Goal: Task Accomplishment & Management: Complete application form

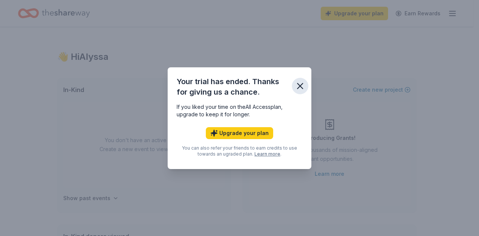
click at [304, 87] on icon "button" at bounding box center [300, 86] width 10 height 10
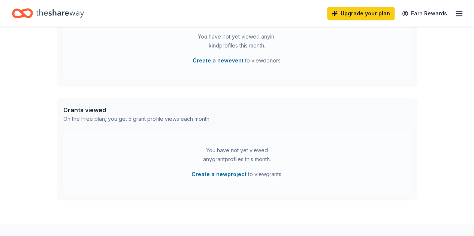
scroll to position [225, 0]
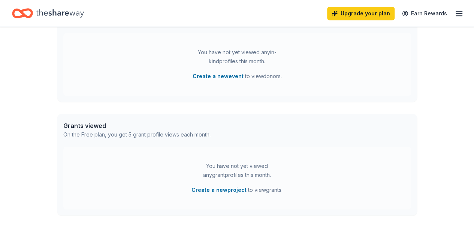
click at [454, 15] on icon "button" at bounding box center [458, 13] width 9 height 9
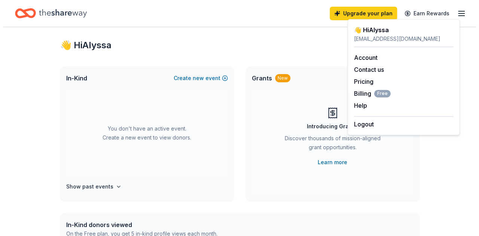
scroll to position [0, 0]
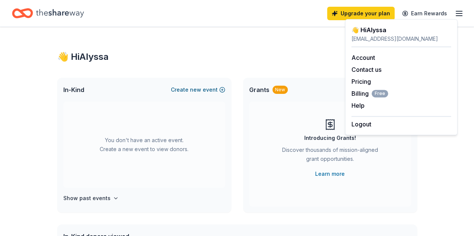
click at [199, 92] on span "new" at bounding box center [195, 89] width 11 height 9
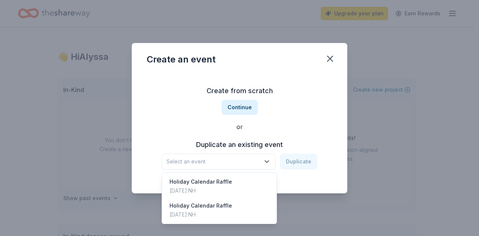
click at [233, 160] on span "Select an event" at bounding box center [214, 161] width 94 height 9
click at [228, 190] on div "Holiday Calendar Raffle [DATE] · NH" at bounding box center [220, 187] width 112 height 24
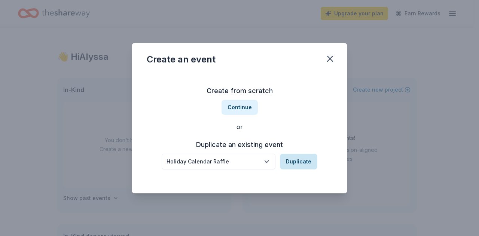
click at [300, 159] on button "Duplicate" at bounding box center [298, 162] width 37 height 16
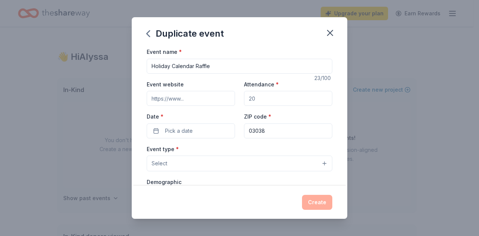
drag, startPoint x: 196, startPoint y: 95, endPoint x: 169, endPoint y: 101, distance: 28.4
click at [196, 96] on input "Event website" at bounding box center [191, 98] width 88 height 15
click at [260, 96] on input "Attendance *" at bounding box center [288, 98] width 88 height 15
drag, startPoint x: 241, startPoint y: 99, endPoint x: 246, endPoint y: 98, distance: 5.4
click at [245, 99] on input "Attendance *" at bounding box center [288, 98] width 88 height 15
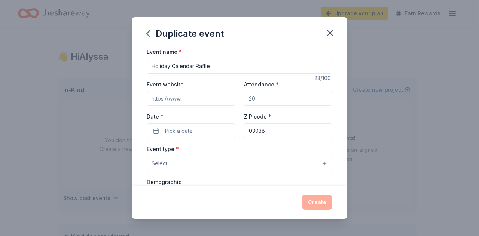
click at [254, 98] on input "Attendance *" at bounding box center [288, 98] width 88 height 15
drag, startPoint x: 248, startPoint y: 98, endPoint x: 254, endPoint y: 98, distance: 6.0
click at [254, 98] on input "Attendance *" at bounding box center [288, 98] width 88 height 15
type input "2"
type input "300"
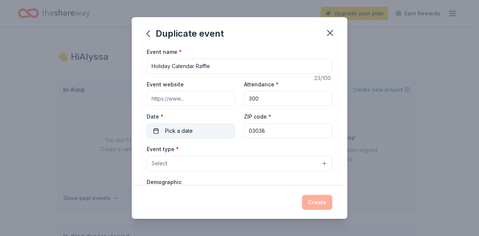
click at [187, 128] on span "Pick a date" at bounding box center [179, 131] width 28 height 9
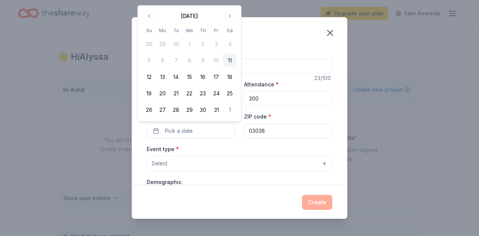
click at [233, 18] on button "Go to next month" at bounding box center [230, 16] width 10 height 10
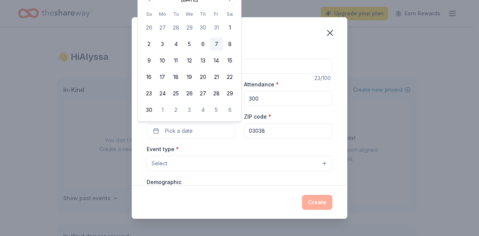
click at [219, 49] on button "7" at bounding box center [216, 43] width 13 height 13
click at [248, 161] on button "Select" at bounding box center [240, 164] width 186 height 16
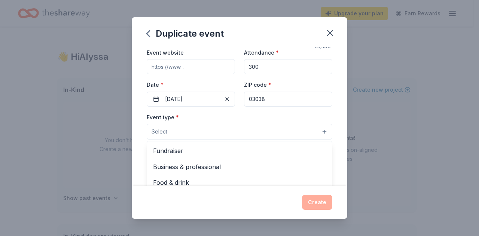
scroll to position [75, 0]
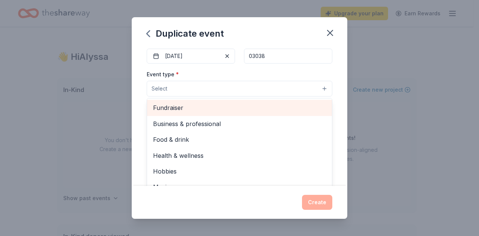
click at [228, 112] on span "Fundraiser" at bounding box center [239, 108] width 173 height 10
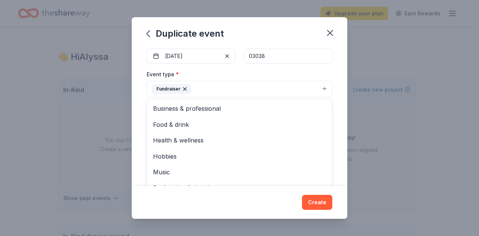
click at [337, 125] on div "Event name * Holiday Calendar Raffle 23 /100 Event website Attendance * 300 Dat…" at bounding box center [240, 116] width 216 height 139
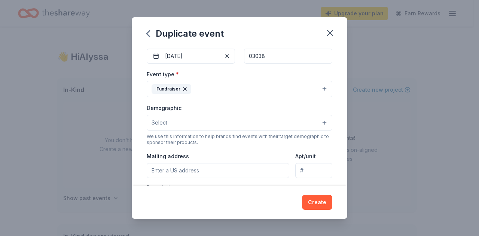
click at [320, 95] on button "Fundraiser" at bounding box center [240, 89] width 186 height 16
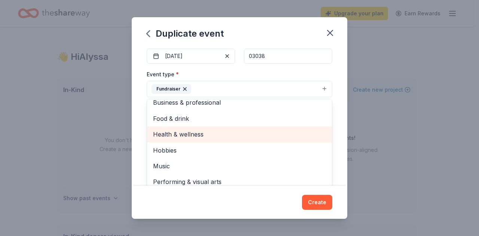
scroll to position [9, 0]
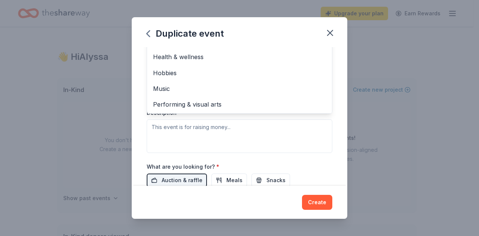
click at [276, 136] on div "Event type * Fundraiser Business & professional Food & drink Health & wellness …" at bounding box center [240, 74] width 186 height 158
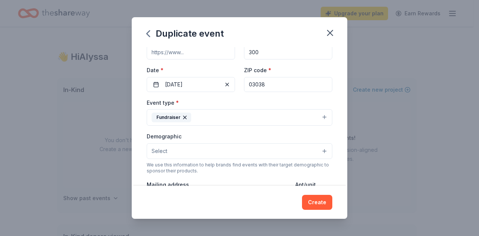
click at [263, 151] on button "Select" at bounding box center [240, 151] width 186 height 16
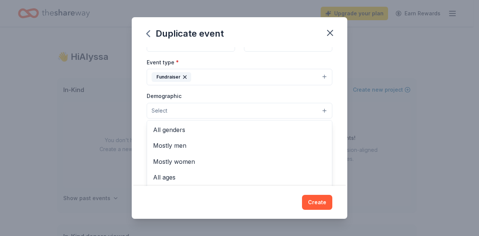
scroll to position [121, 0]
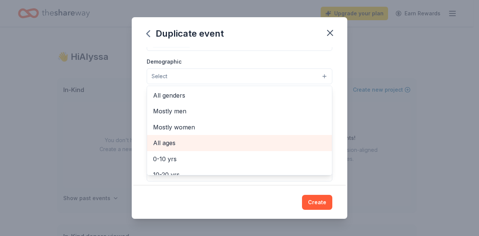
click at [259, 138] on span "All ages" at bounding box center [239, 143] width 173 height 10
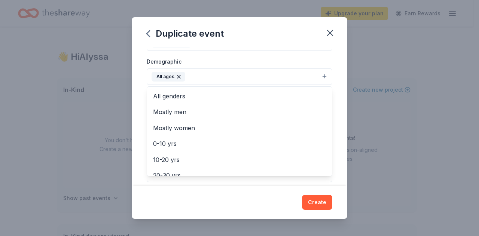
click at [335, 70] on div "Event name * Holiday Calendar Raffle 23 /100 Event website Attendance * 300 Dat…" at bounding box center [240, 116] width 216 height 139
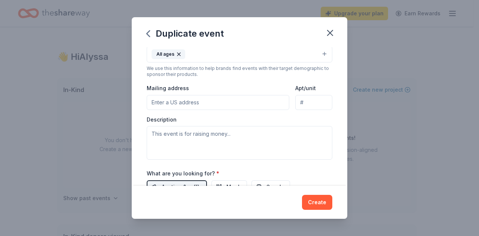
scroll to position [159, 0]
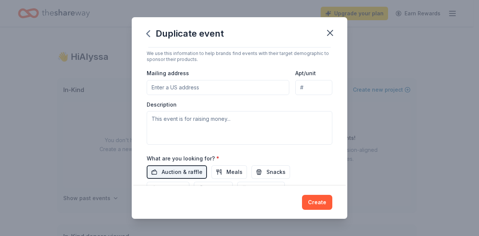
click at [267, 87] on input "Mailing address" at bounding box center [218, 87] width 143 height 15
type input "[STREET_ADDRESS][PERSON_NAME]"
click at [307, 87] on input "Apt/unit" at bounding box center [314, 87] width 37 height 15
type input "B"
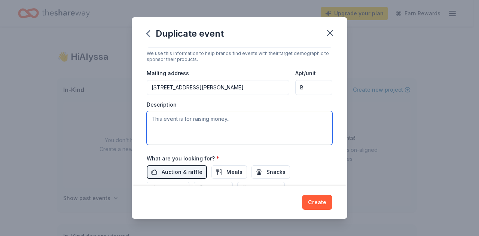
click at [252, 124] on textarea at bounding box center [240, 128] width 186 height 34
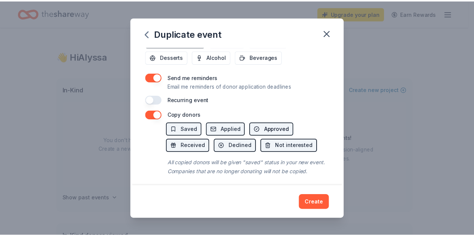
scroll to position [300, 0]
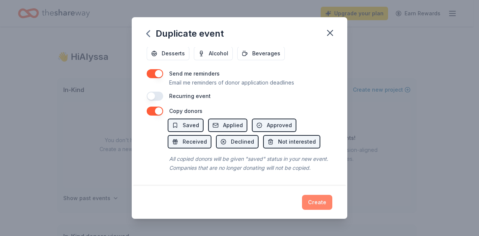
type textarea "Fundraising event for the South Range Elementary PTA. All proceeds directly fun…"
click at [322, 204] on button "Create" at bounding box center [317, 202] width 30 height 15
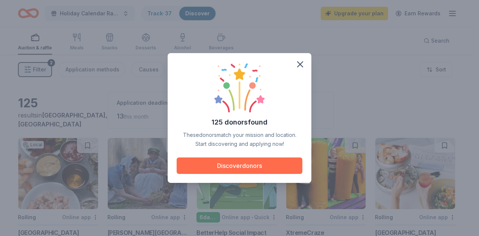
click at [255, 168] on button "Discover donors" at bounding box center [240, 166] width 126 height 16
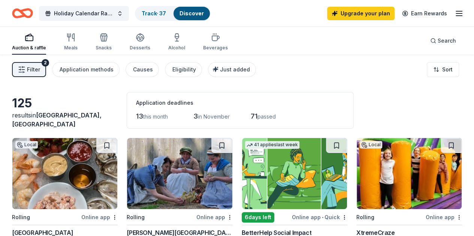
scroll to position [75, 0]
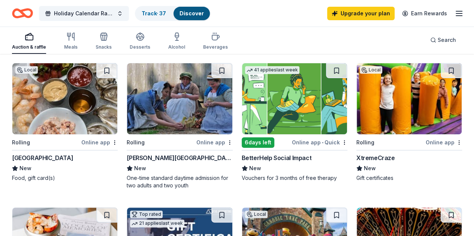
click at [70, 159] on div "[GEOGRAPHIC_DATA]" at bounding box center [42, 158] width 61 height 9
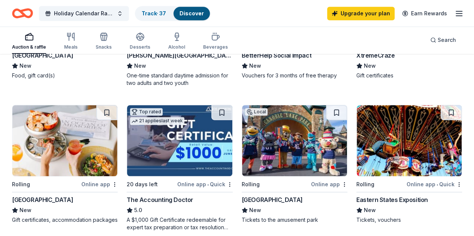
scroll to position [225, 0]
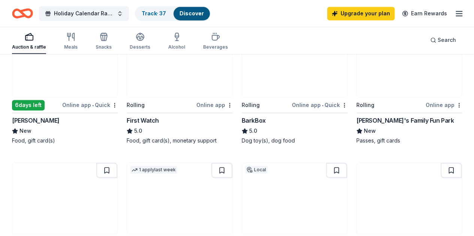
scroll to position [562, 0]
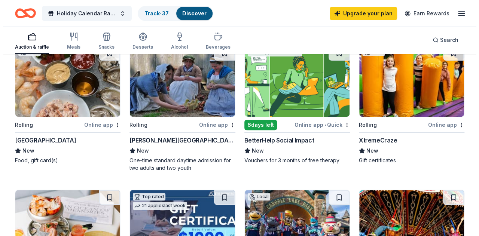
scroll to position [0, 0]
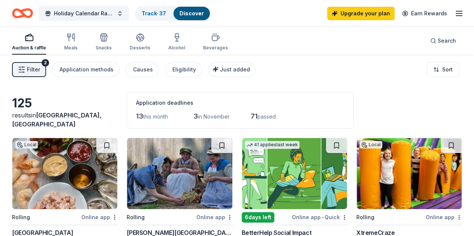
click at [40, 69] on span "Filter" at bounding box center [33, 69] width 13 height 9
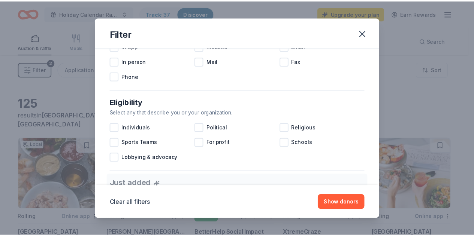
scroll to position [187, 0]
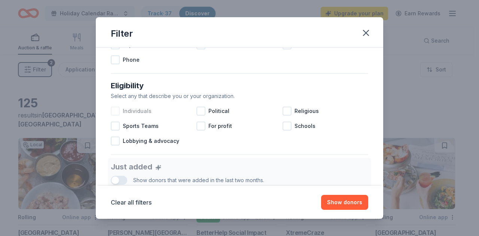
click at [117, 110] on div at bounding box center [115, 111] width 9 height 9
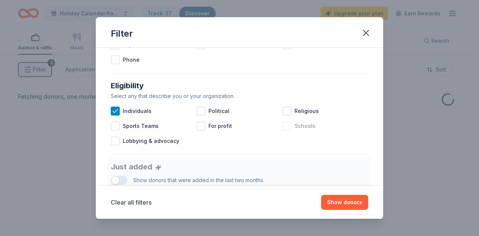
click at [285, 126] on div at bounding box center [287, 126] width 9 height 9
click at [355, 203] on button "Show donors" at bounding box center [344, 202] width 47 height 15
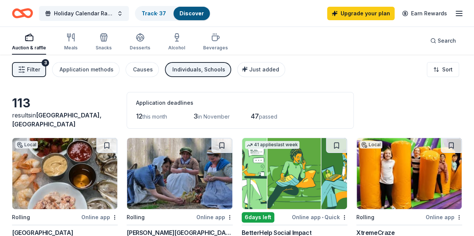
click at [32, 71] on button "Filter 3" at bounding box center [29, 69] width 34 height 15
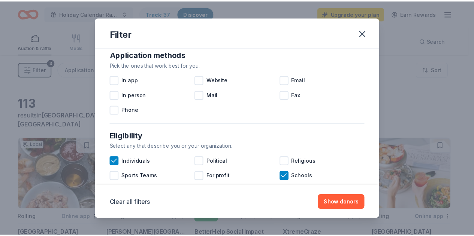
scroll to position [150, 0]
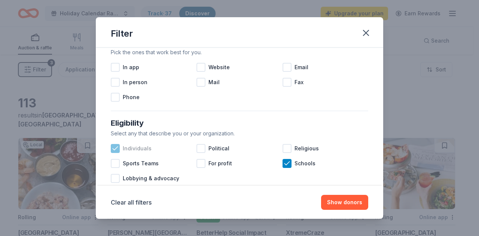
click at [115, 150] on icon at bounding box center [115, 148] width 7 height 7
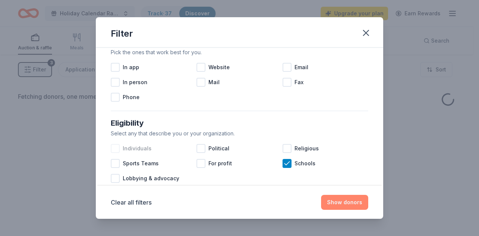
click at [352, 208] on button "Show donors" at bounding box center [344, 202] width 47 height 15
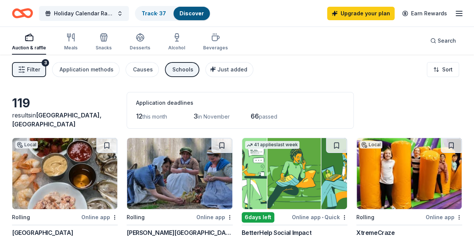
click at [36, 69] on span "Filter" at bounding box center [33, 69] width 13 height 9
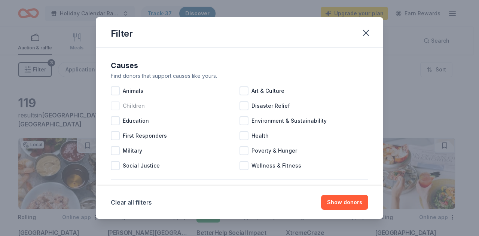
click at [115, 108] on div at bounding box center [115, 106] width 9 height 9
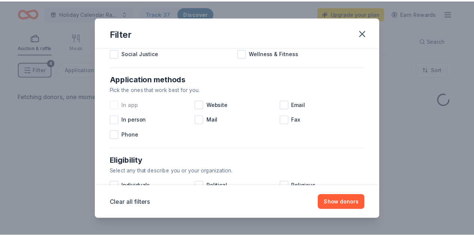
scroll to position [262, 0]
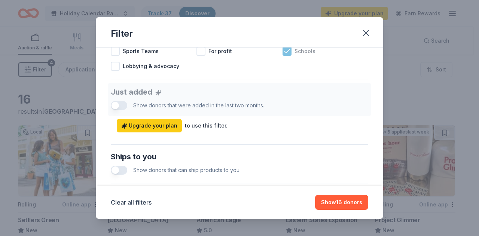
click at [285, 52] on icon at bounding box center [287, 51] width 7 height 7
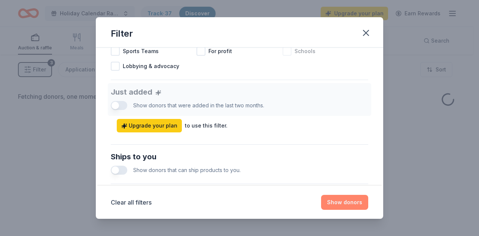
click at [343, 206] on button "Show donors" at bounding box center [344, 202] width 47 height 15
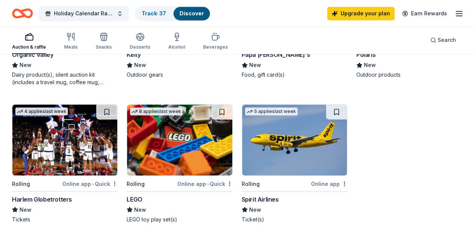
scroll to position [621, 0]
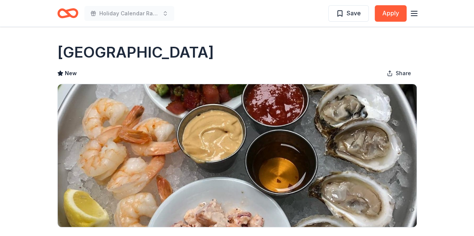
scroll to position [150, 0]
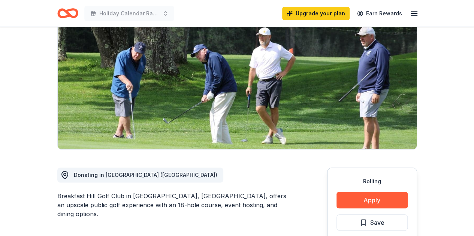
scroll to position [150, 0]
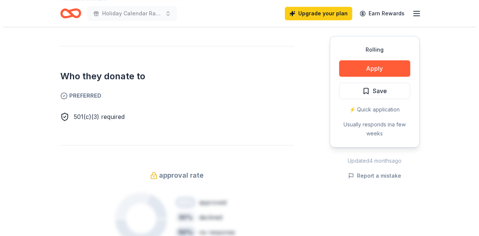
scroll to position [412, 0]
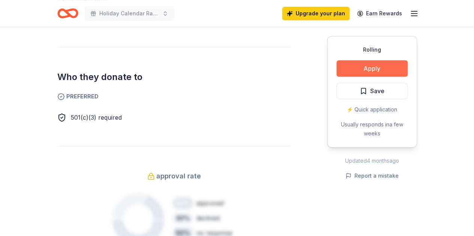
click at [363, 69] on button "Apply" at bounding box center [371, 68] width 71 height 16
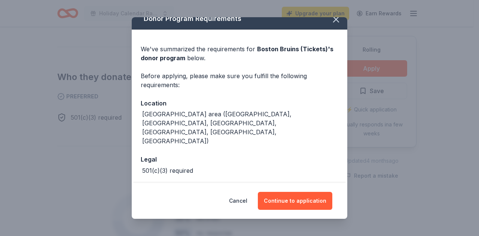
scroll to position [13, 0]
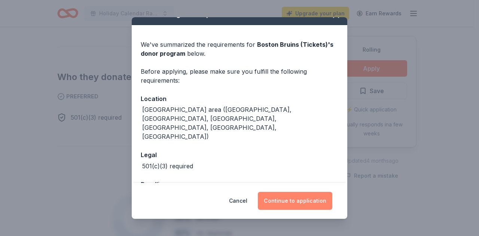
click at [297, 204] on button "Continue to application" at bounding box center [295, 201] width 75 height 18
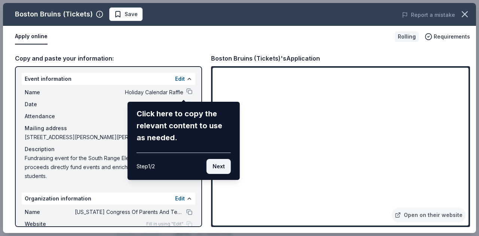
click at [221, 167] on button "Next" at bounding box center [219, 166] width 24 height 15
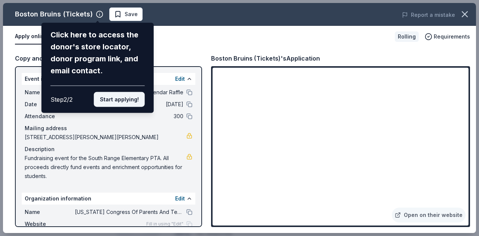
click at [118, 102] on button "Start applying!" at bounding box center [119, 99] width 51 height 15
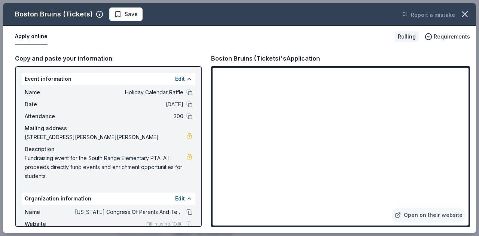
click at [360, 218] on div "Boston Bruins (Tickets) Save Report a mistake Apply online Rolling Requirements…" at bounding box center [239, 118] width 473 height 230
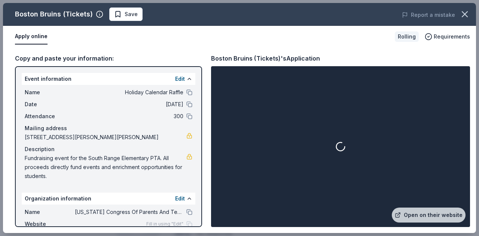
click at [363, 217] on div at bounding box center [341, 147] width 256 height 158
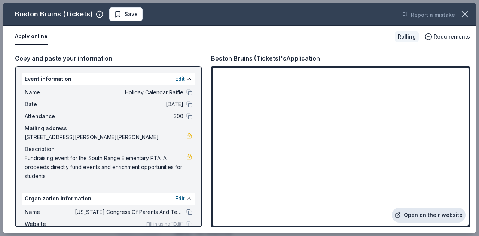
click at [431, 220] on link "Open on their website" at bounding box center [429, 215] width 74 height 15
